Goal: Task Accomplishment & Management: Use online tool/utility

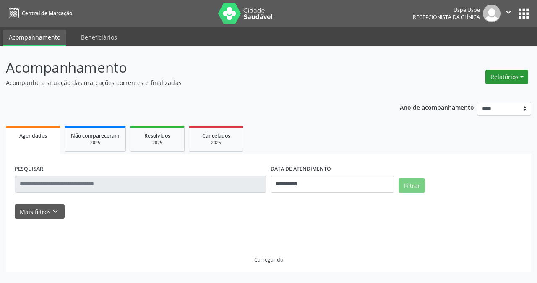
click at [507, 80] on button "Relatórios" at bounding box center [507, 77] width 43 height 14
click at [461, 93] on link "Agendamentos" at bounding box center [483, 95] width 90 height 12
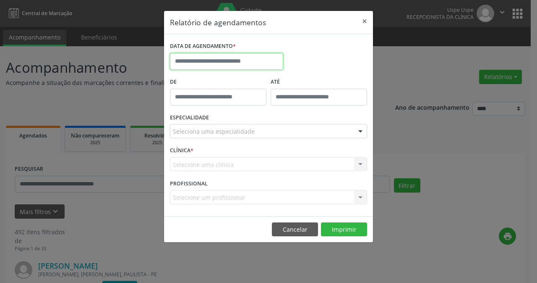
drag, startPoint x: 214, startPoint y: 58, endPoint x: 214, endPoint y: 63, distance: 5.5
click at [214, 58] on input "text" at bounding box center [226, 61] width 113 height 17
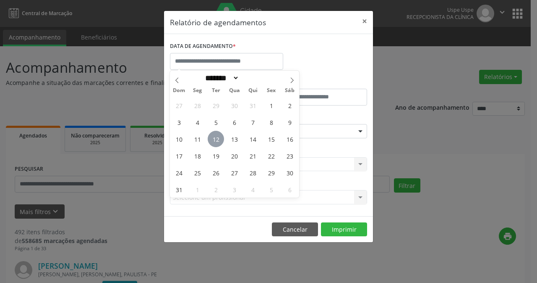
click at [218, 138] on span "12" at bounding box center [216, 139] width 16 height 16
type input "**********"
click at [218, 138] on span "12" at bounding box center [216, 139] width 16 height 16
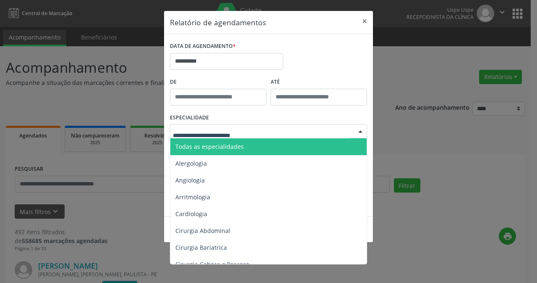
drag, startPoint x: 217, startPoint y: 126, endPoint x: 218, endPoint y: 154, distance: 27.3
click at [217, 129] on div at bounding box center [268, 131] width 197 height 14
click at [221, 142] on span "Todas as especialidades" at bounding box center [210, 146] width 68 height 8
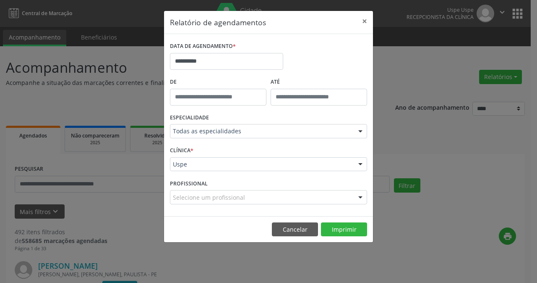
click at [224, 178] on div "PROFISSIONAL Selecione um profissional Nenhum resultado encontrado para: " " Nã…" at bounding box center [269, 193] width 202 height 33
click at [224, 171] on div "Uspe" at bounding box center [268, 164] width 197 height 14
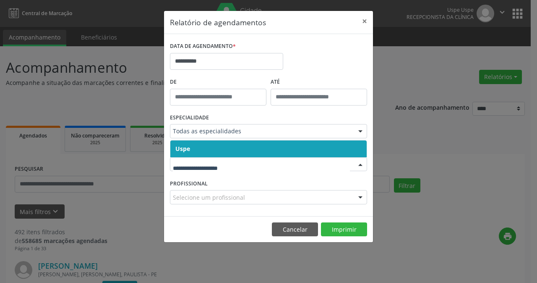
click at [226, 150] on span "Uspe" at bounding box center [268, 148] width 197 height 17
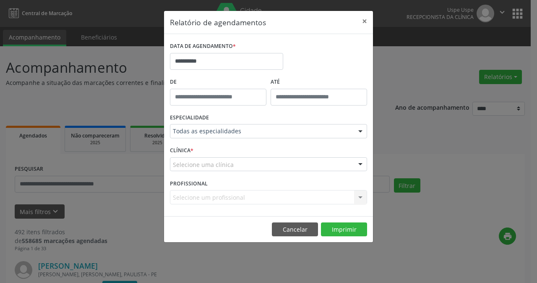
click at [226, 171] on div "CLÍNICA * Selecione uma clínica Uspe Nenhum resultado encontrado para: " " Não …" at bounding box center [269, 160] width 202 height 33
click at [226, 153] on div "CLÍNICA * Selecione uma clínica Uspe Nenhum resultado encontrado para: " " Não …" at bounding box center [269, 160] width 202 height 33
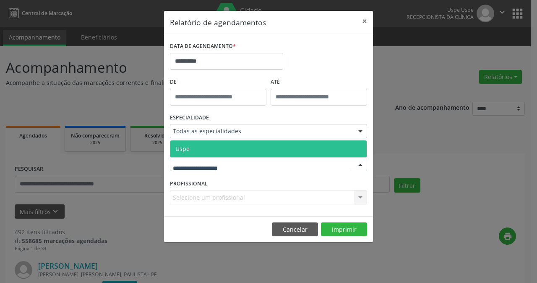
click at [225, 149] on span "Uspe" at bounding box center [268, 148] width 197 height 17
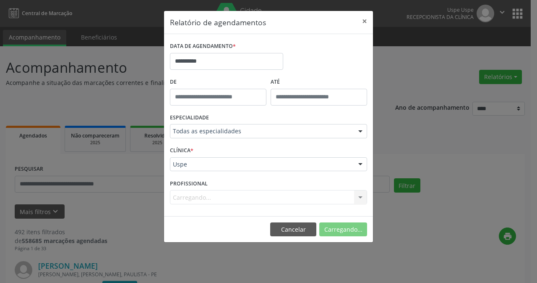
click at [222, 197] on div "Carregando... Nenhum resultado encontrado para: " " Não há nenhuma opção para s…" at bounding box center [268, 197] width 197 height 14
click at [221, 197] on div "Carregando... Nenhum resultado encontrado para: " " Não há nenhuma opção para s…" at bounding box center [268, 197] width 197 height 14
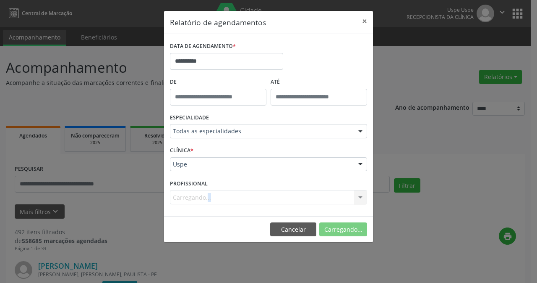
click at [207, 195] on div "Carregando... Nenhum resultado encontrado para: " " Não há nenhuma opção para s…" at bounding box center [268, 197] width 197 height 14
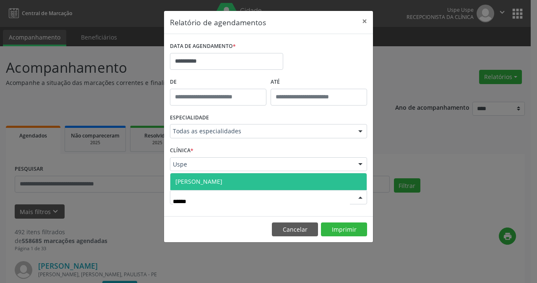
type input "*******"
click at [210, 181] on span "[PERSON_NAME]" at bounding box center [199, 181] width 47 height 8
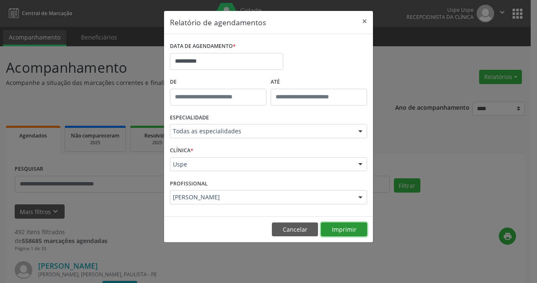
click at [328, 223] on button "Imprimir" at bounding box center [344, 229] width 46 height 14
